Goal: Entertainment & Leisure: Consume media (video, audio)

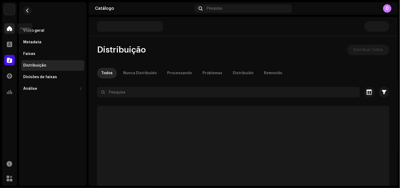
click at [12, 25] on div at bounding box center [9, 28] width 11 height 11
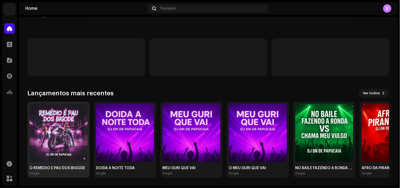
click at [52, 133] on img at bounding box center [59, 133] width 58 height 58
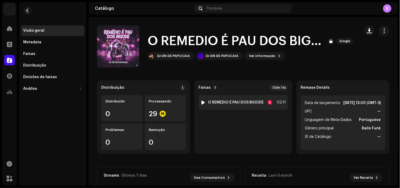
click at [202, 101] on div at bounding box center [203, 102] width 4 height 4
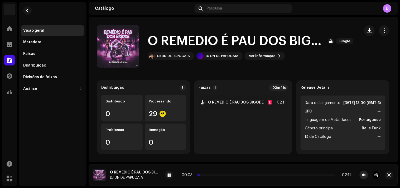
click at [364, 175] on span "button" at bounding box center [364, 175] width 4 height 4
click at [390, 176] on span "button" at bounding box center [389, 175] width 3 height 4
